Goal: Task Accomplishment & Management: Use online tool/utility

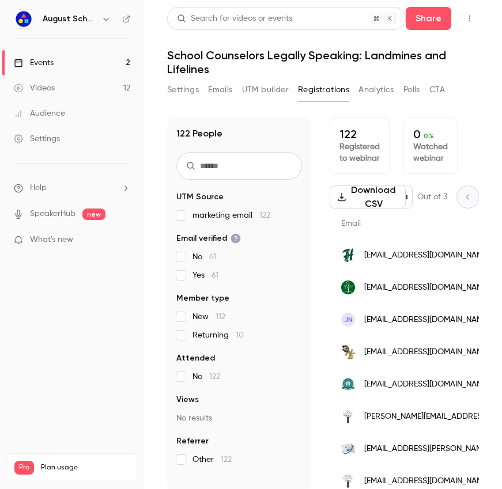
click at [245, 88] on button "UTM builder" at bounding box center [265, 90] width 47 height 18
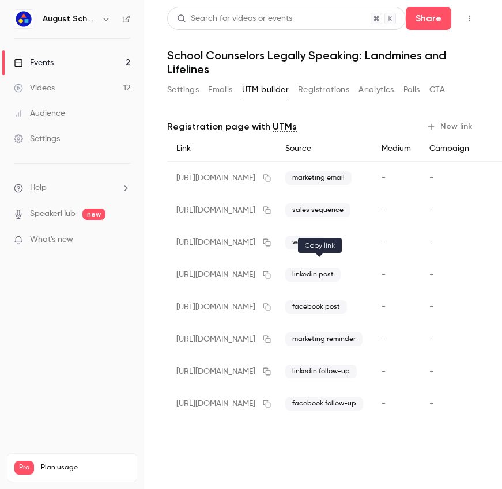
click at [271, 275] on icon "button" at bounding box center [266, 275] width 9 height 8
click at [271, 274] on icon "button" at bounding box center [266, 274] width 7 height 7
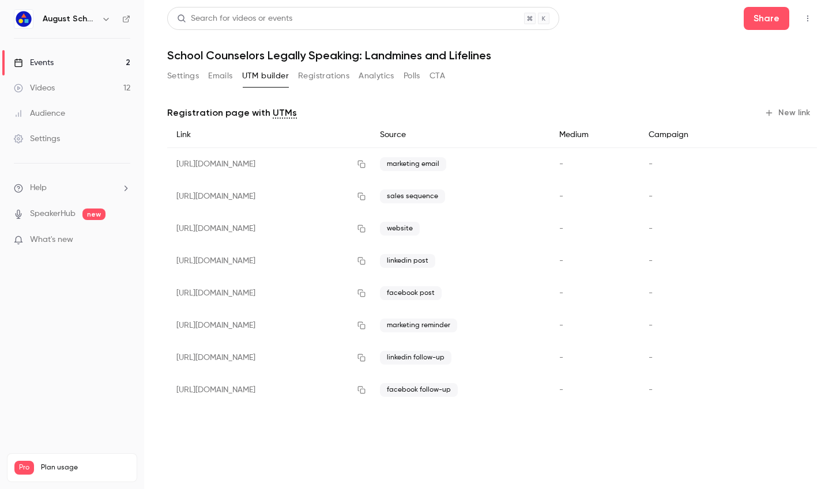
click at [501, 115] on icon "button" at bounding box center [768, 112] width 9 height 9
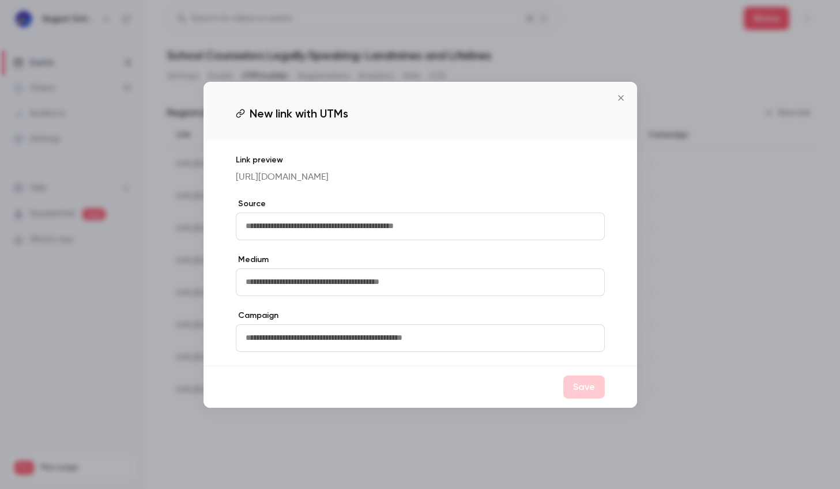
click at [296, 237] on input "text" at bounding box center [420, 227] width 369 height 28
type input "**********"
click at [501, 392] on button "Save" at bounding box center [583, 387] width 41 height 23
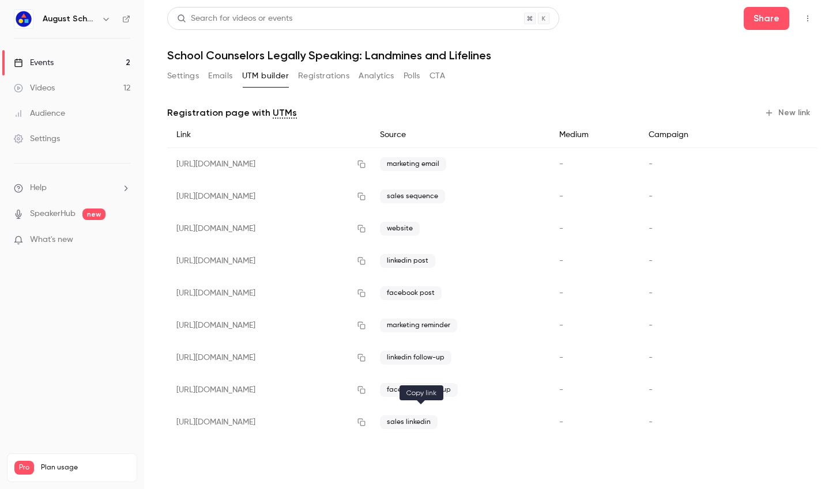
click at [365, 421] on icon "button" at bounding box center [360, 422] width 7 height 7
click at [312, 80] on button "Registrations" at bounding box center [323, 76] width 51 height 18
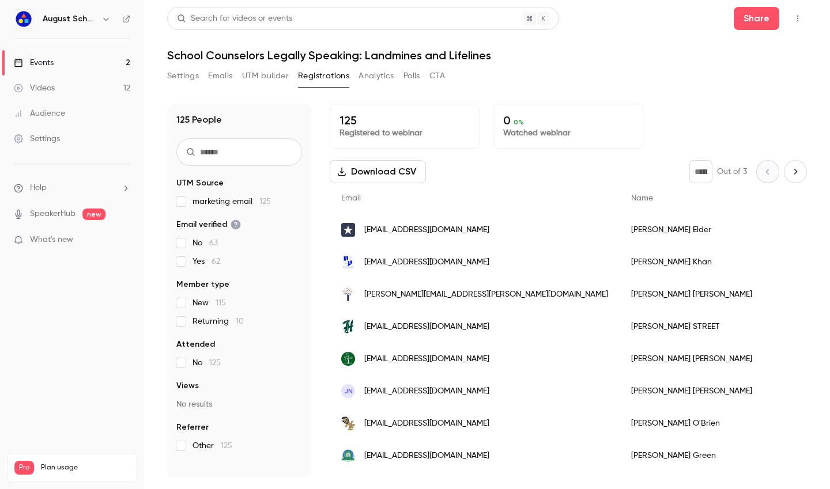
click at [261, 82] on button "UTM builder" at bounding box center [265, 76] width 47 height 18
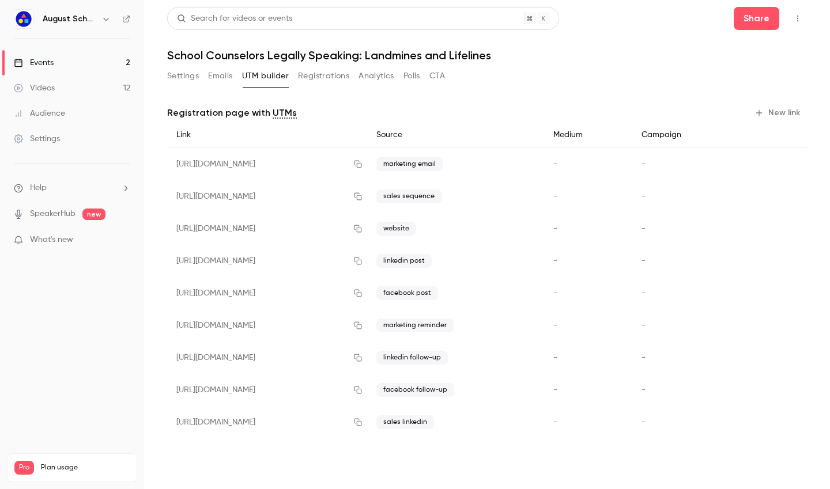
click at [229, 72] on button "Emails" at bounding box center [220, 76] width 24 height 18
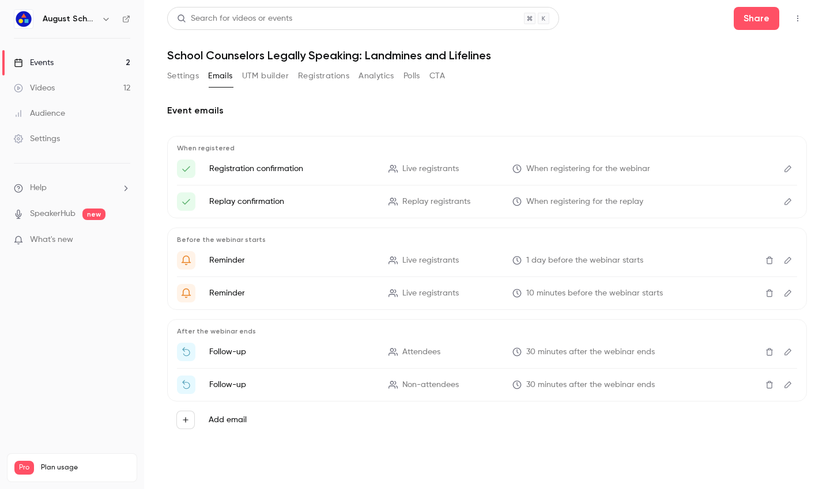
click at [370, 74] on button "Analytics" at bounding box center [376, 76] width 36 height 18
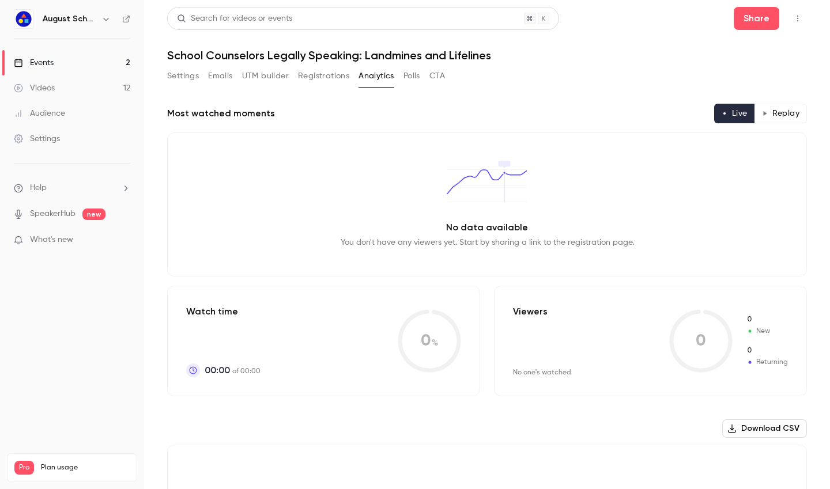
click at [413, 76] on button "Polls" at bounding box center [411, 76] width 17 height 18
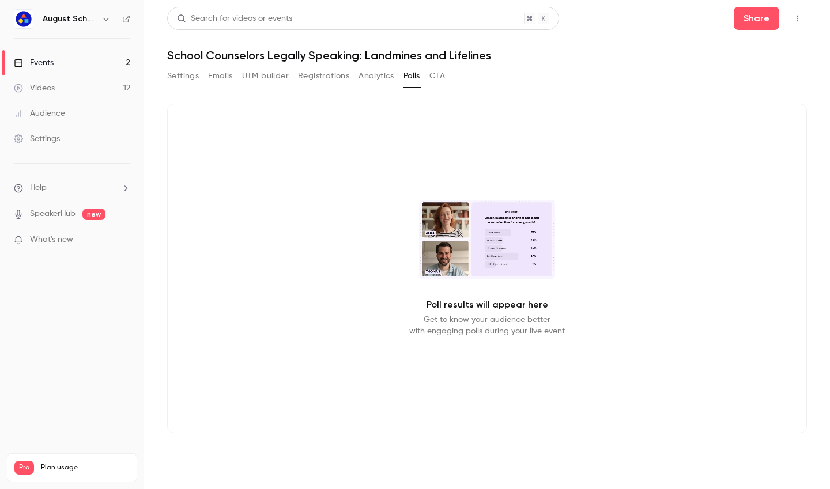
click at [341, 75] on button "Registrations" at bounding box center [323, 76] width 51 height 18
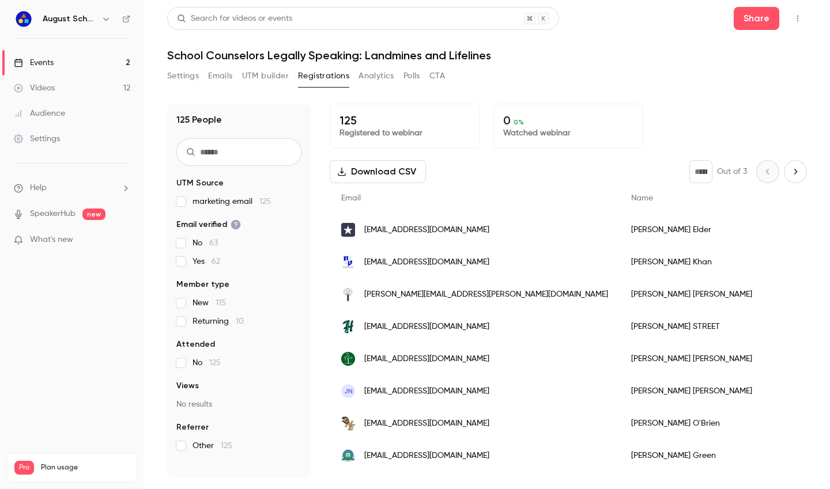
click at [275, 76] on button "UTM builder" at bounding box center [265, 76] width 47 height 18
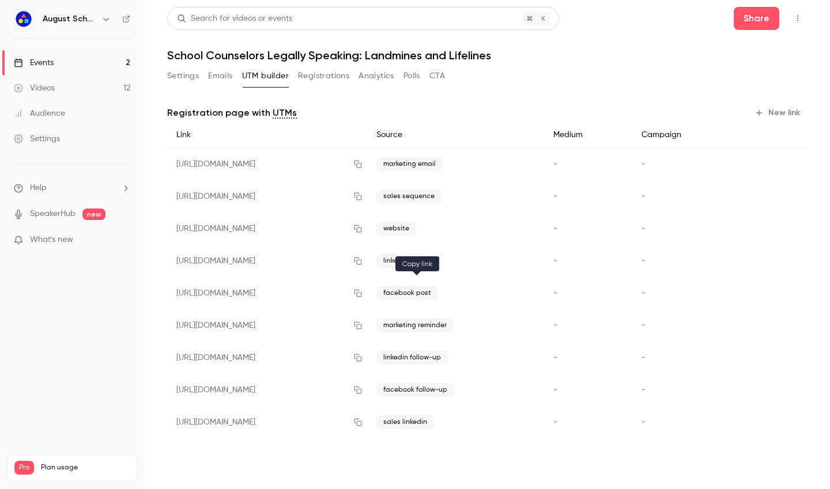
click at [362, 296] on icon "button" at bounding box center [357, 293] width 9 height 8
click at [367, 388] on button "button" at bounding box center [358, 390] width 18 height 18
click at [308, 74] on button "Registrations" at bounding box center [323, 76] width 51 height 18
